Goal: Find contact information: Obtain details needed to contact an individual or organization

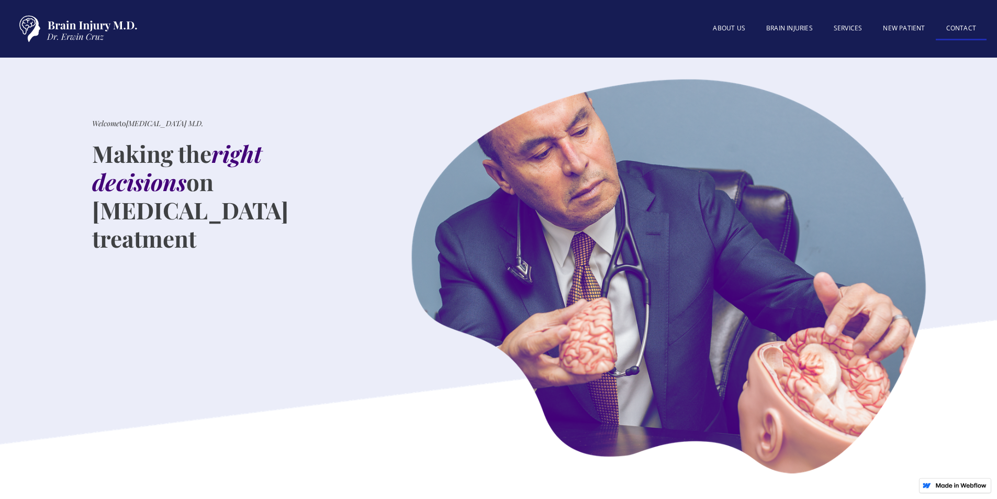
click at [970, 29] on link "Contact" at bounding box center [961, 29] width 51 height 23
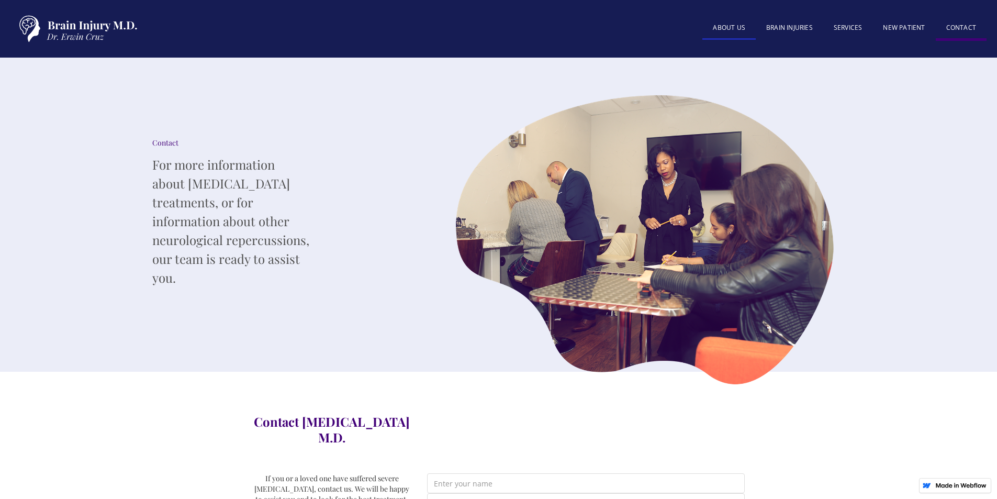
click at [743, 27] on link "About US" at bounding box center [729, 28] width 53 height 23
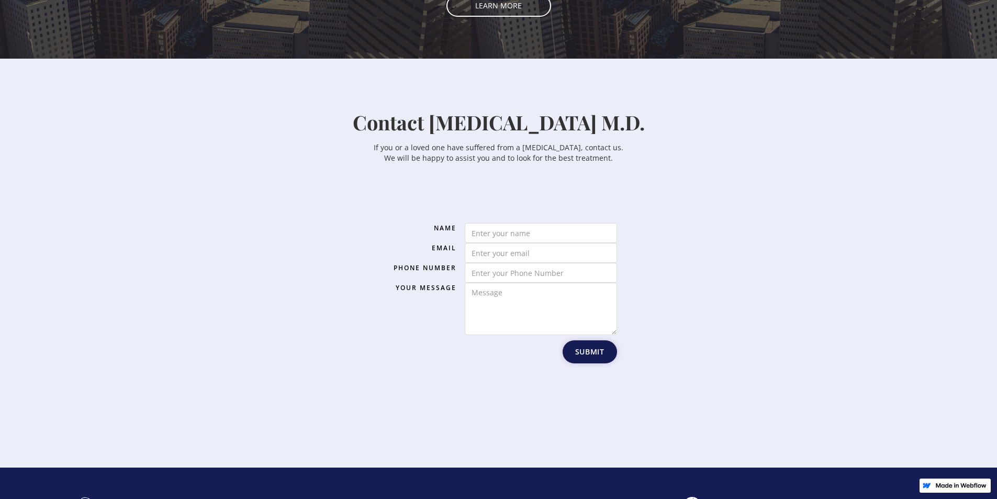
scroll to position [1610, 0]
